Goal: Find specific page/section: Find specific page/section

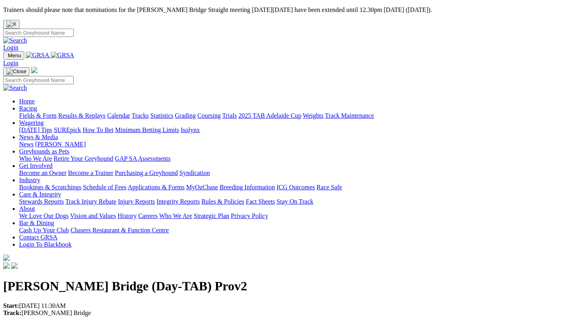
click at [130, 112] on link "Calendar" at bounding box center [118, 115] width 23 height 7
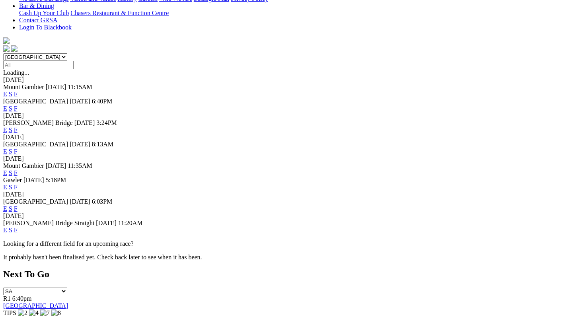
scroll to position [232, 0]
click at [17, 226] on link "F" at bounding box center [16, 229] width 4 height 7
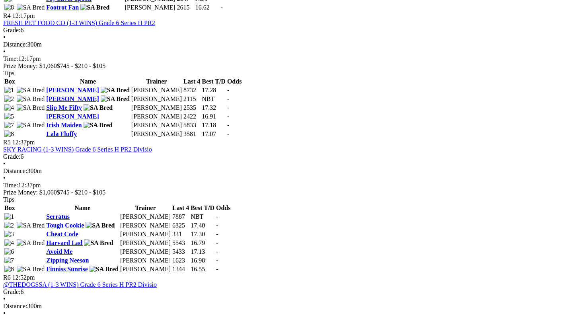
scroll to position [792, 0]
